Goal: Information Seeking & Learning: Learn about a topic

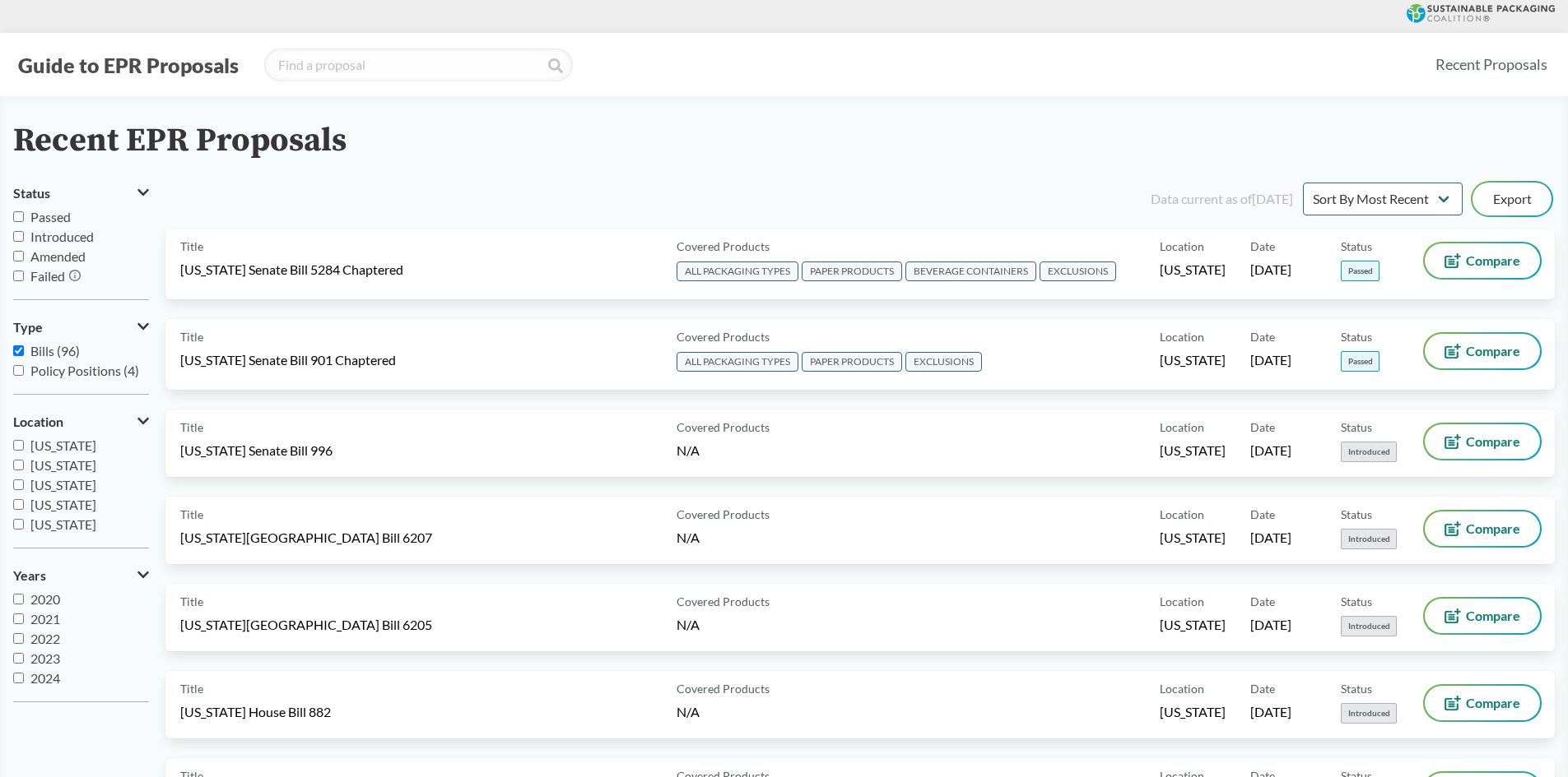
click at [18, 374] on input "Policy Positions (4)" at bounding box center [18, 370] width 10 height 10
checkbox input "true"
click at [23, 351] on input "Bills (96)" at bounding box center [18, 350] width 10 height 10
checkbox input "false"
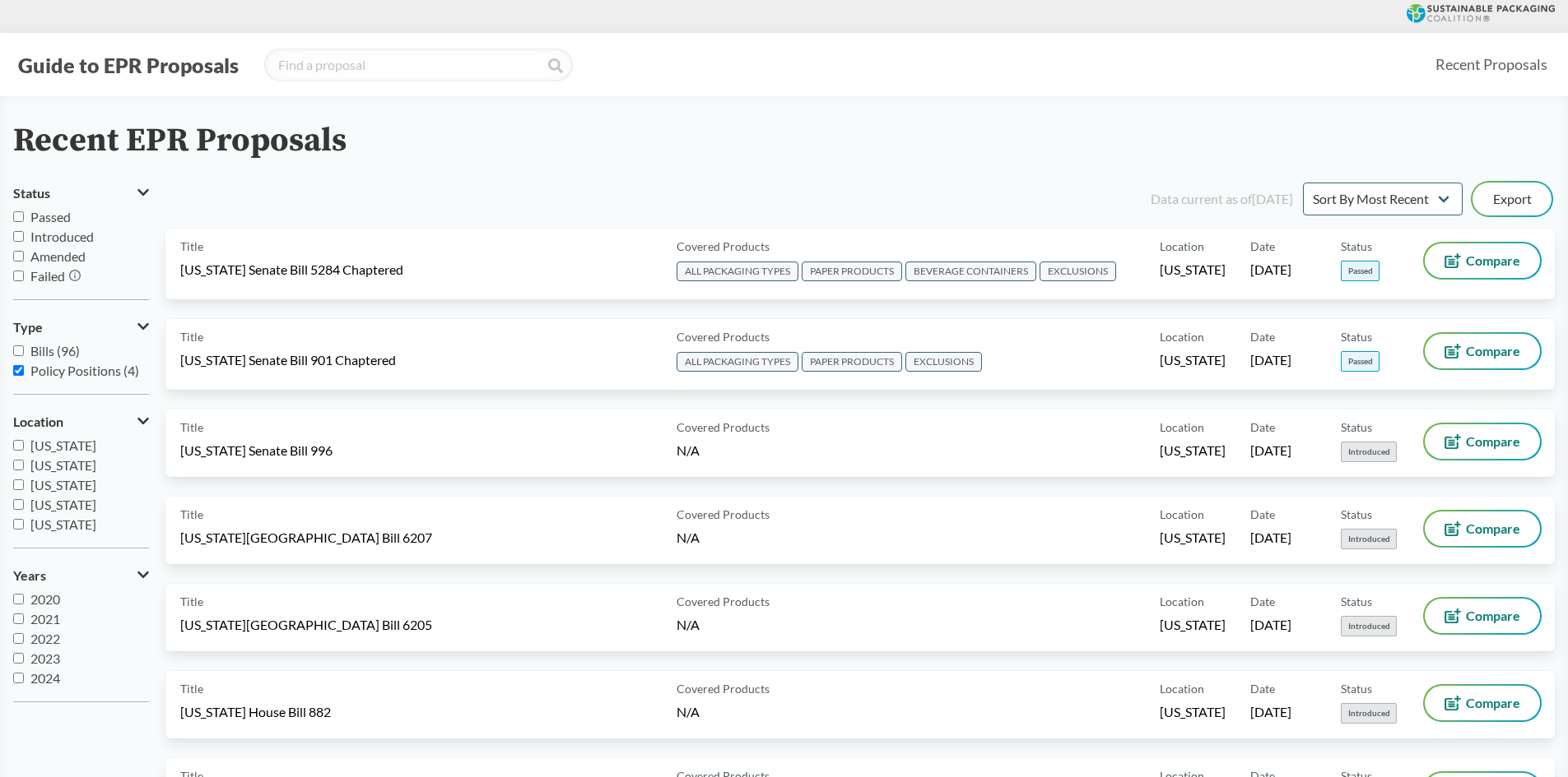
click at [145, 331] on icon at bounding box center [143, 326] width 11 height 13
click at [145, 322] on icon at bounding box center [145, 326] width 9 height 13
click at [64, 219] on span "Passed" at bounding box center [50, 217] width 40 height 15
click at [24, 219] on input "Passed" at bounding box center [18, 216] width 10 height 10
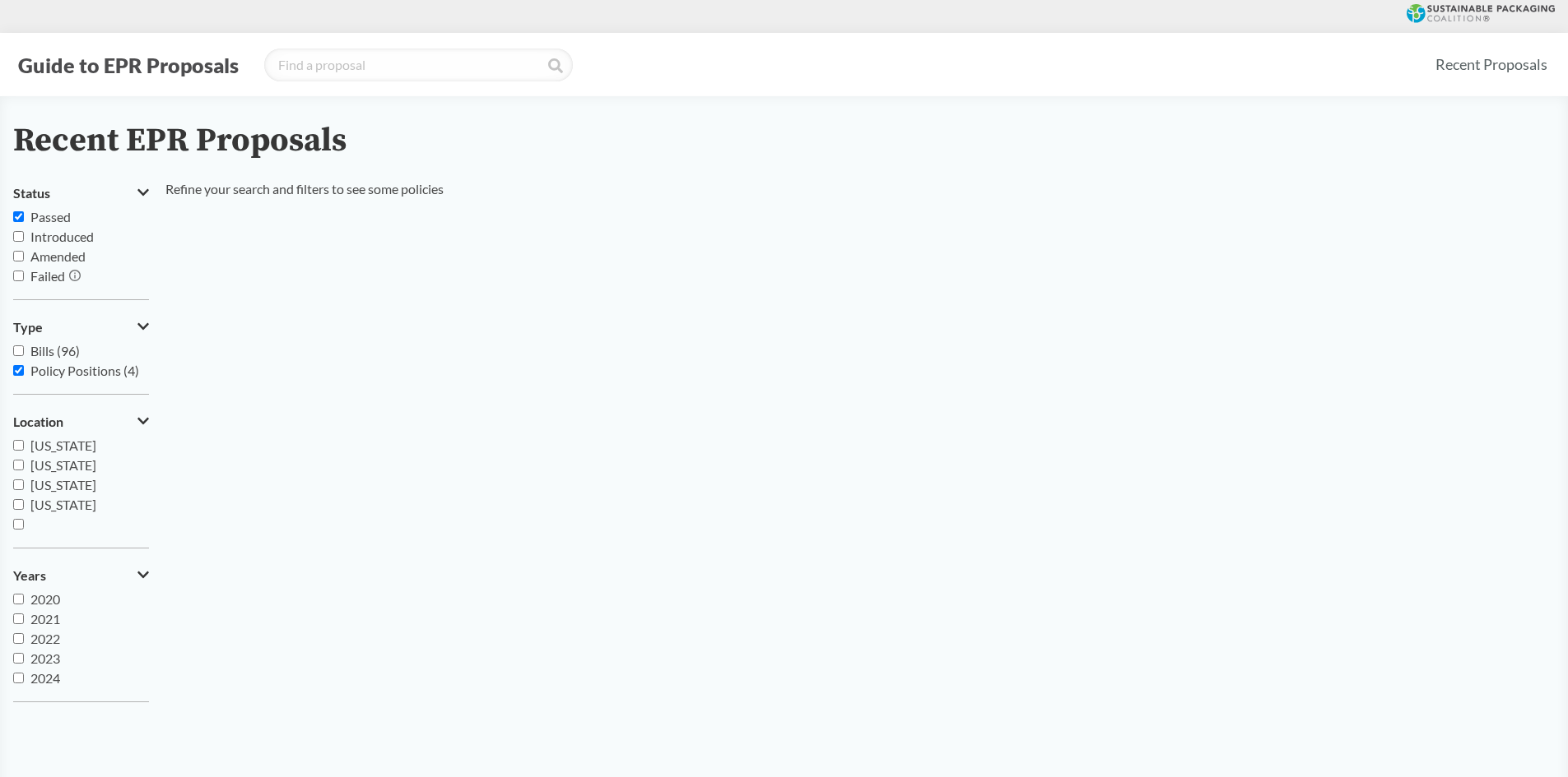
click at [68, 219] on span "Passed" at bounding box center [50, 217] width 40 height 15
click at [24, 219] on input "Passed" at bounding box center [18, 216] width 10 height 10
checkbox input "false"
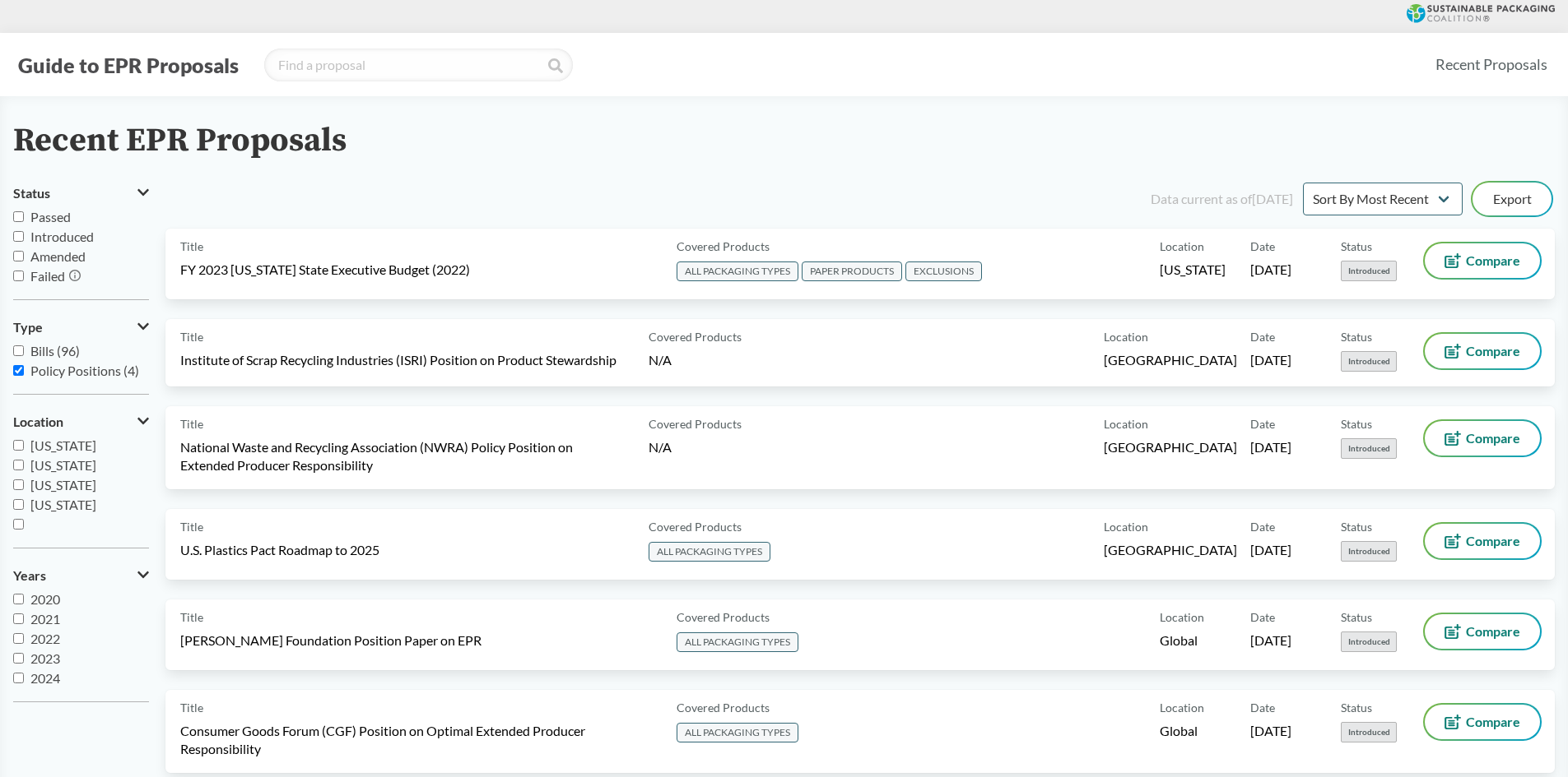
click at [59, 238] on span "Introduced" at bounding box center [62, 236] width 64 height 15
click at [24, 238] on input "Introduced" at bounding box center [18, 236] width 10 height 10
click at [79, 235] on span "Introduced" at bounding box center [62, 236] width 64 height 15
click at [24, 235] on input "Introduced" at bounding box center [18, 236] width 10 height 10
checkbox input "false"
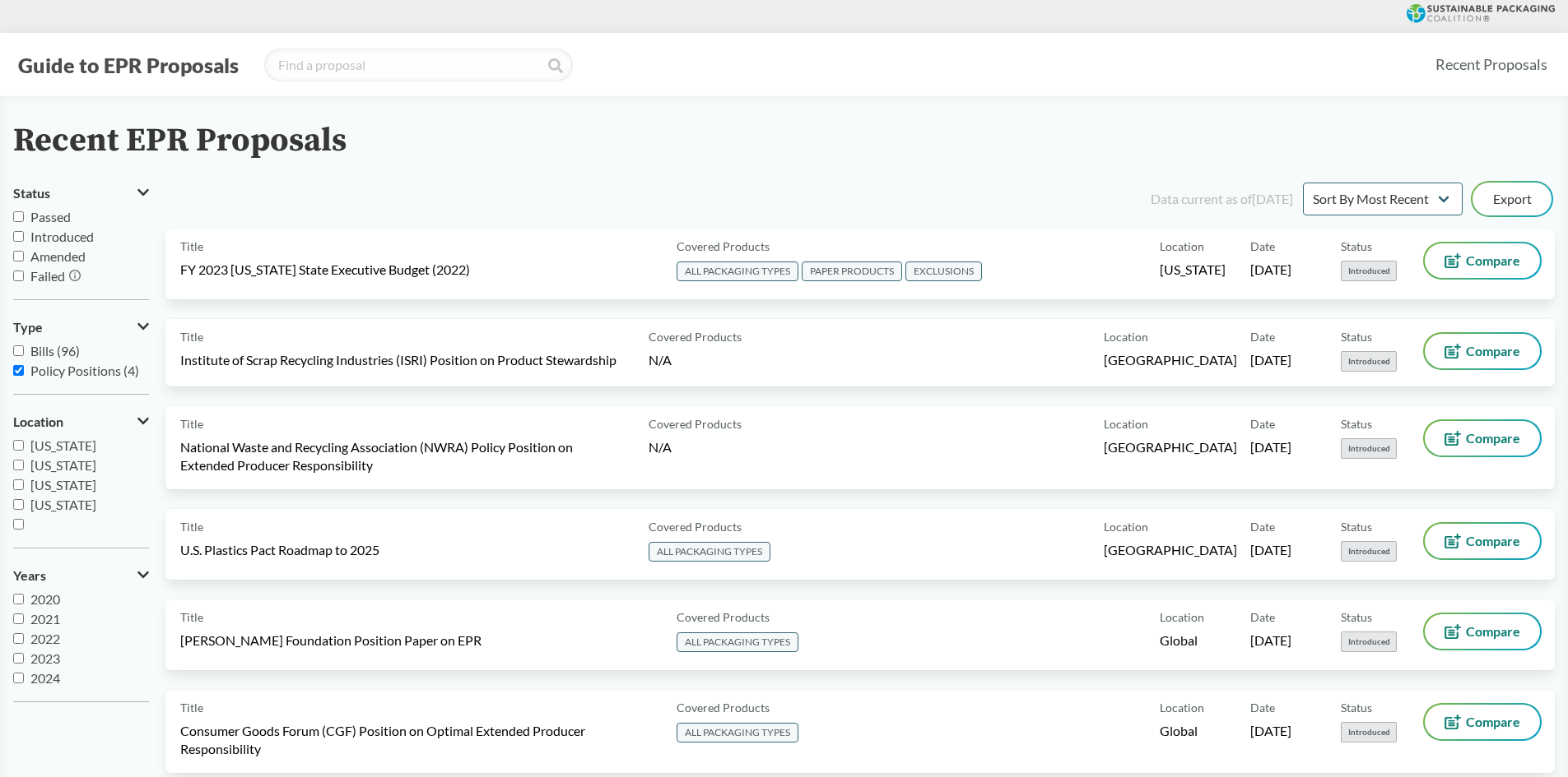
click at [69, 261] on span "Amended" at bounding box center [58, 256] width 55 height 15
click at [24, 261] on input "Amended" at bounding box center [18, 256] width 10 height 10
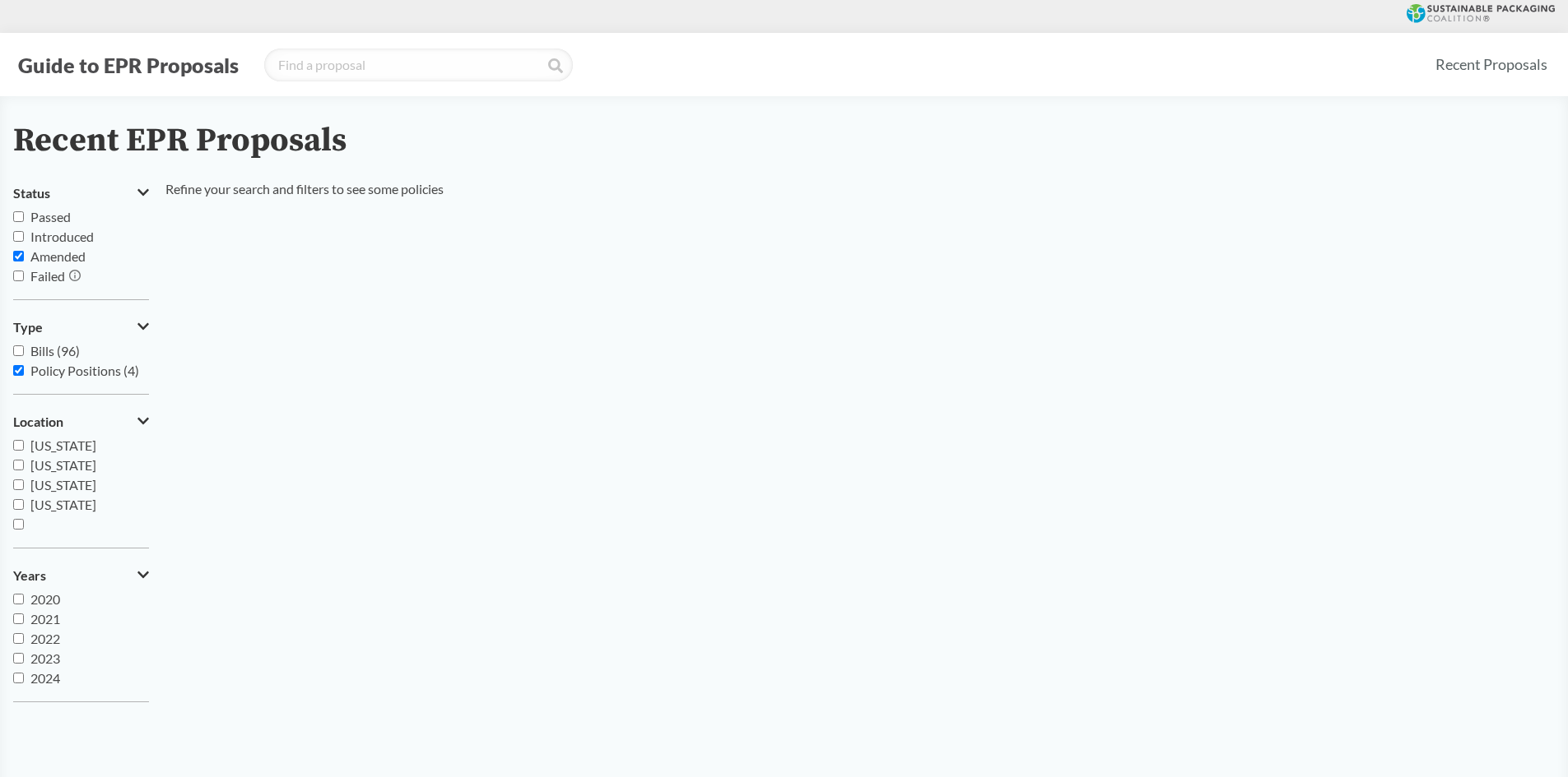
click at [69, 261] on span "Amended" at bounding box center [58, 256] width 55 height 15
click at [24, 261] on input "Amended" at bounding box center [18, 256] width 10 height 10
checkbox input "false"
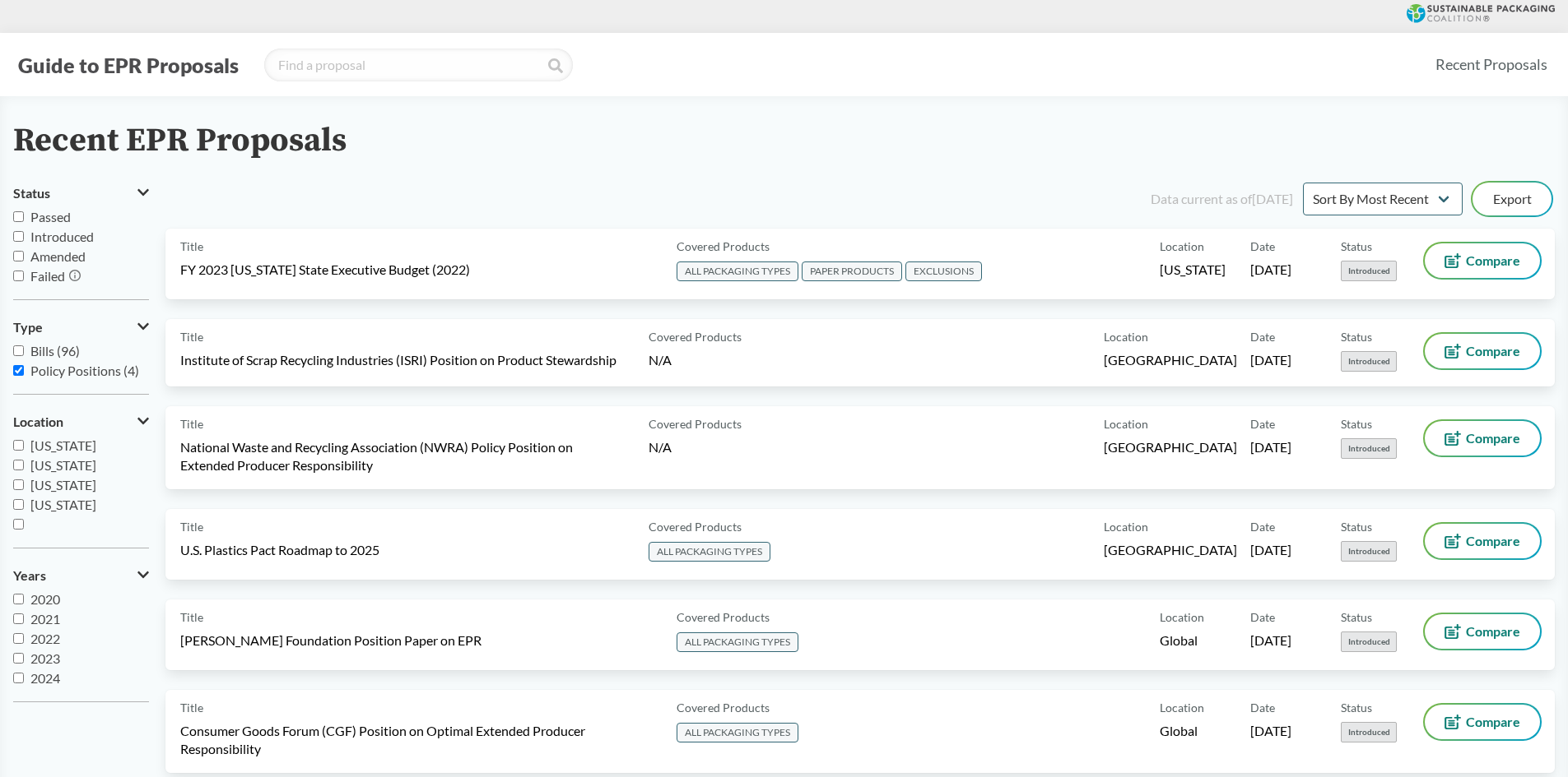
click at [60, 237] on span "Introduced" at bounding box center [62, 236] width 64 height 15
click at [24, 237] on input "Introduced" at bounding box center [18, 236] width 10 height 10
click at [60, 237] on span "Introduced" at bounding box center [62, 236] width 64 height 15
click at [24, 237] on input "Introduced" at bounding box center [18, 236] width 10 height 10
checkbox input "false"
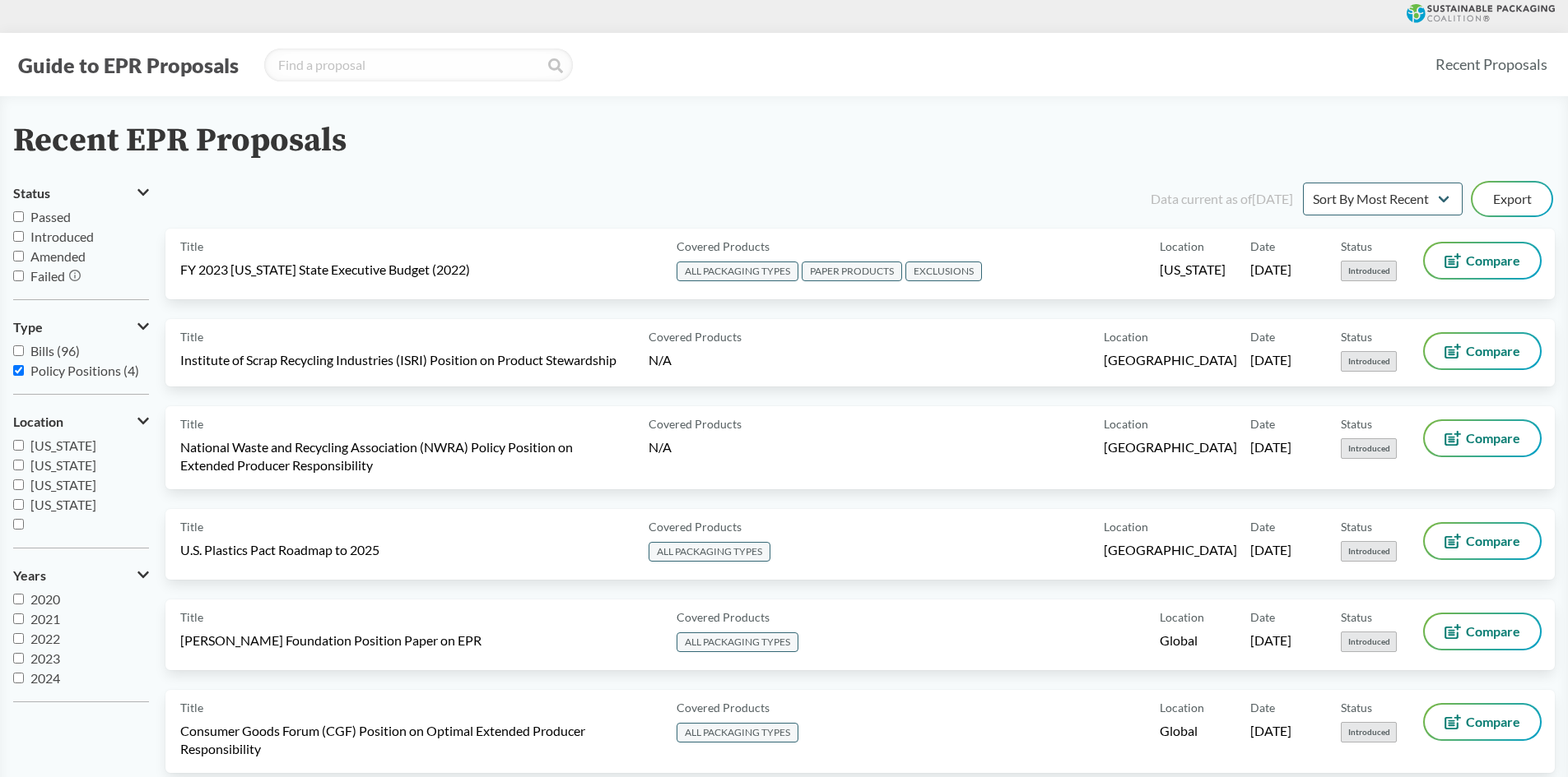
click at [49, 274] on span "Failed" at bounding box center [48, 276] width 34 height 15
click at [24, 274] on input "Failed" at bounding box center [18, 276] width 10 height 10
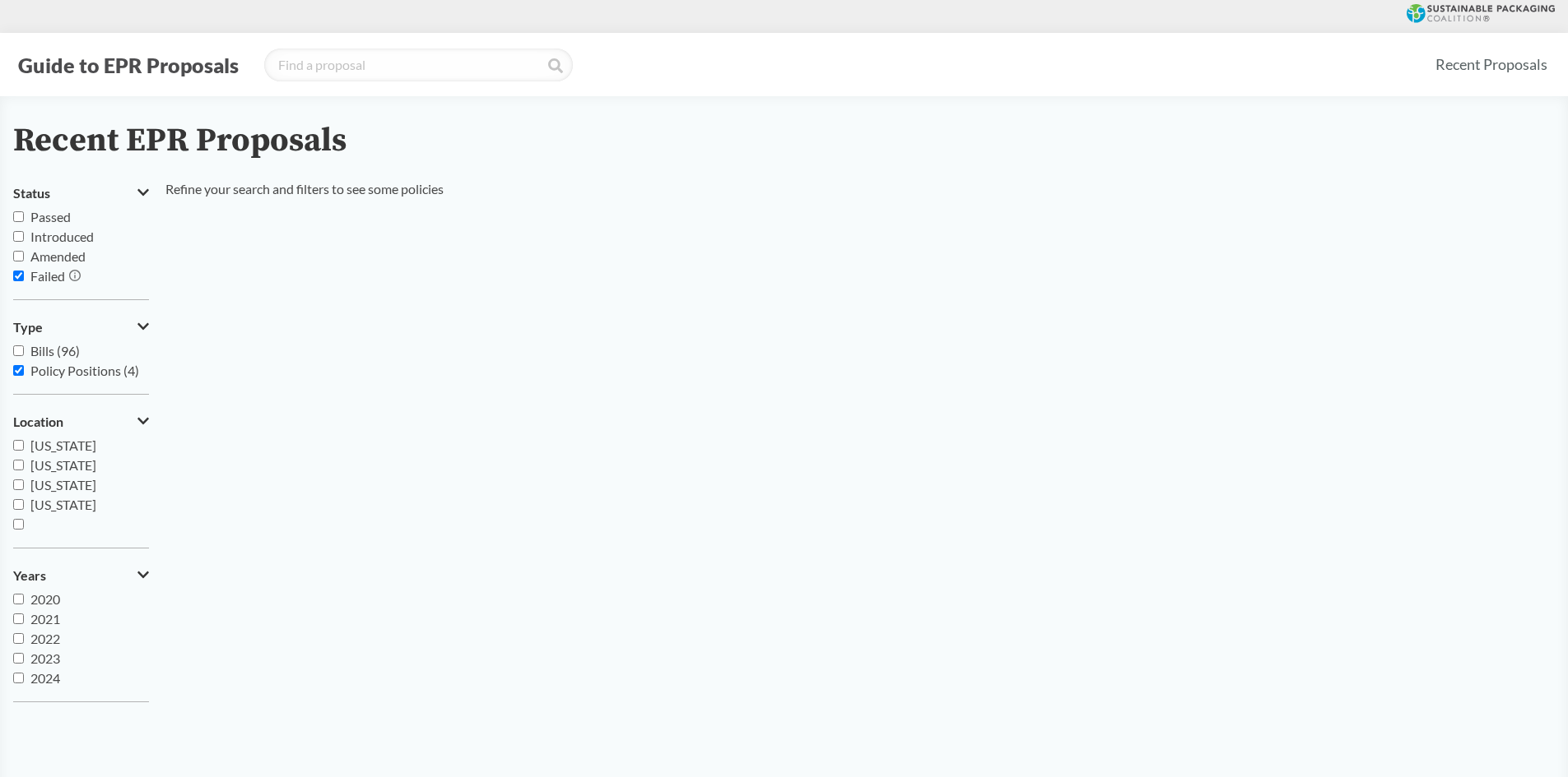
click at [49, 274] on span "Failed" at bounding box center [48, 276] width 34 height 15
click at [24, 274] on input "Failed" at bounding box center [18, 276] width 10 height 10
checkbox input "false"
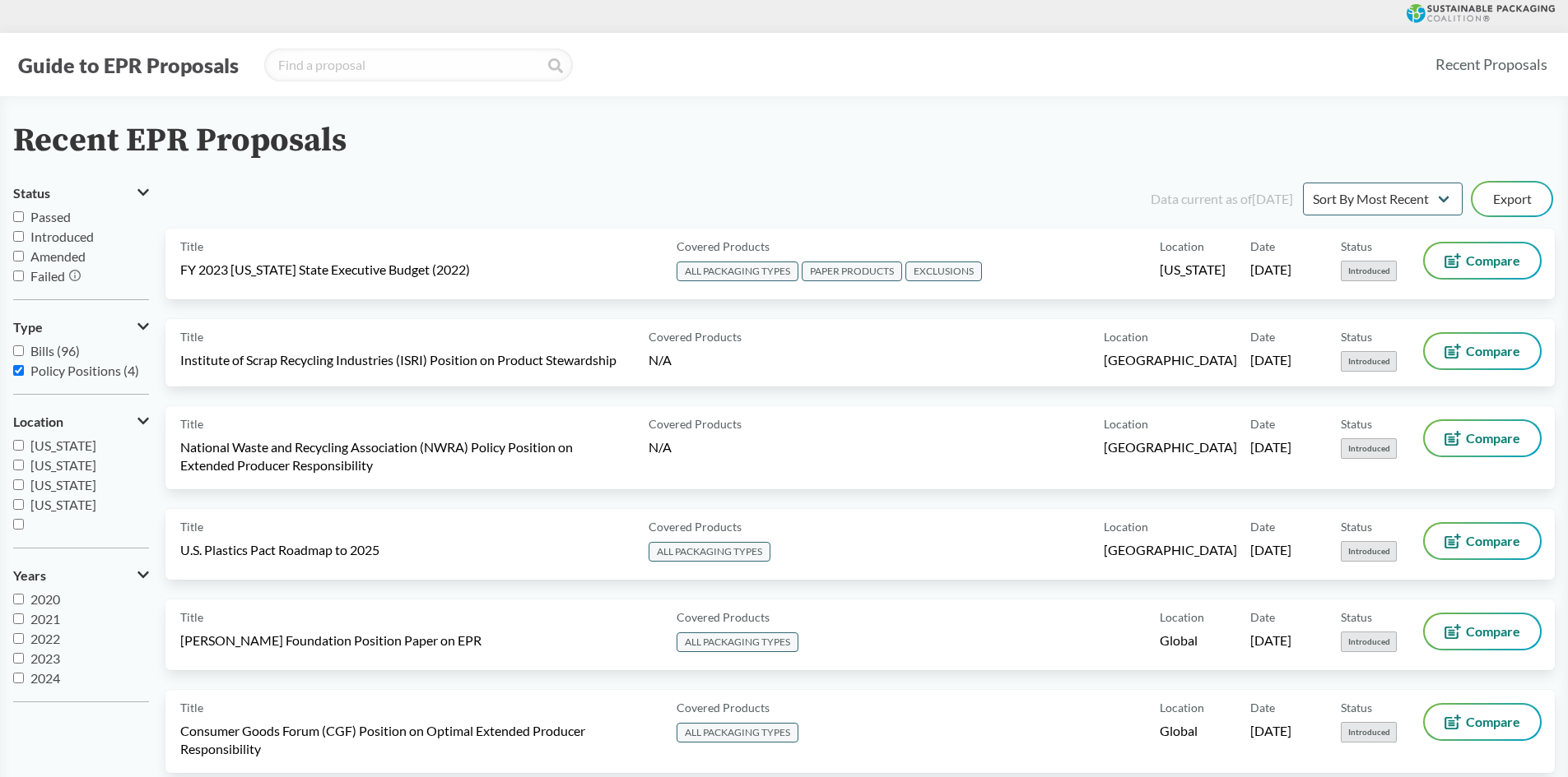
click at [51, 241] on span "Introduced" at bounding box center [62, 236] width 64 height 15
click at [24, 241] on input "Introduced" at bounding box center [18, 236] width 10 height 10
click at [51, 241] on span "Introduced" at bounding box center [62, 236] width 64 height 15
click at [24, 241] on input "Introduced" at bounding box center [18, 236] width 10 height 10
checkbox input "false"
